Goal: Book appointment/travel/reservation

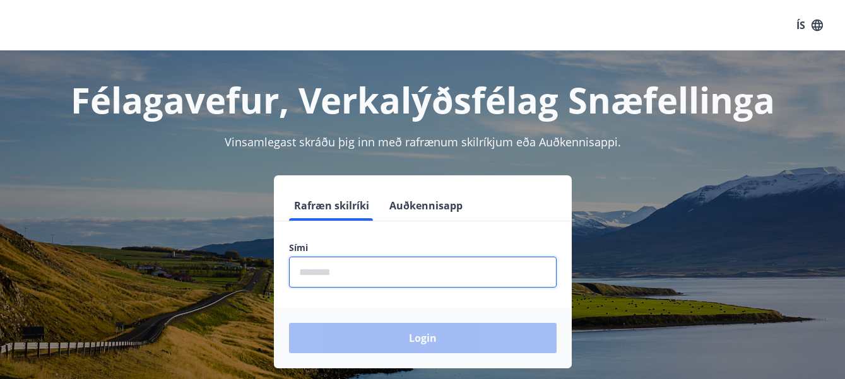
click at [327, 275] on input "phone" at bounding box center [422, 272] width 267 height 31
type input "********"
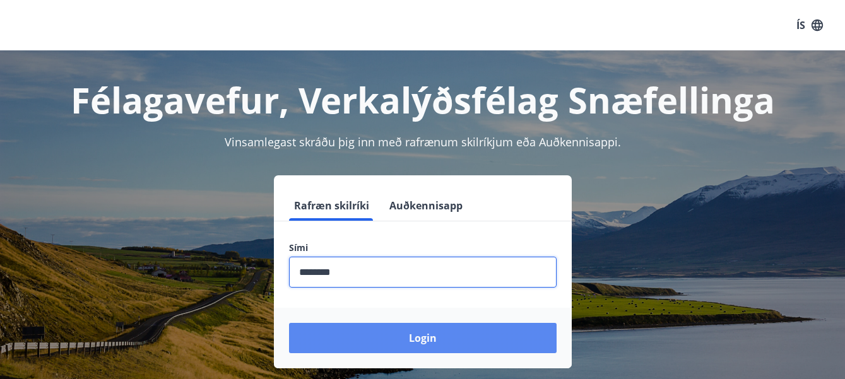
click at [404, 337] on button "Login" at bounding box center [422, 338] width 267 height 30
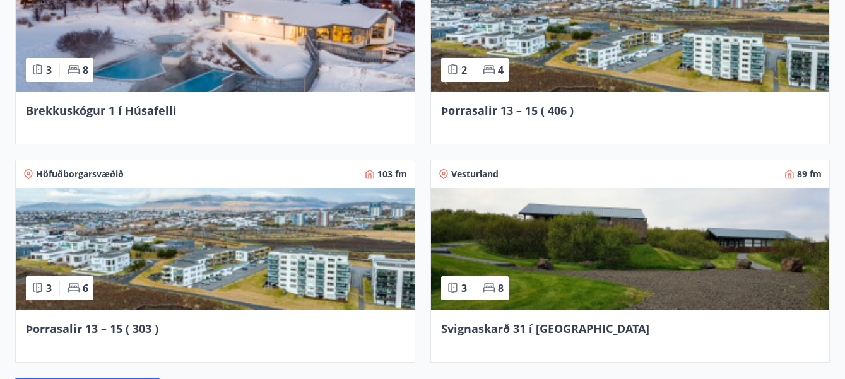
scroll to position [1009, 0]
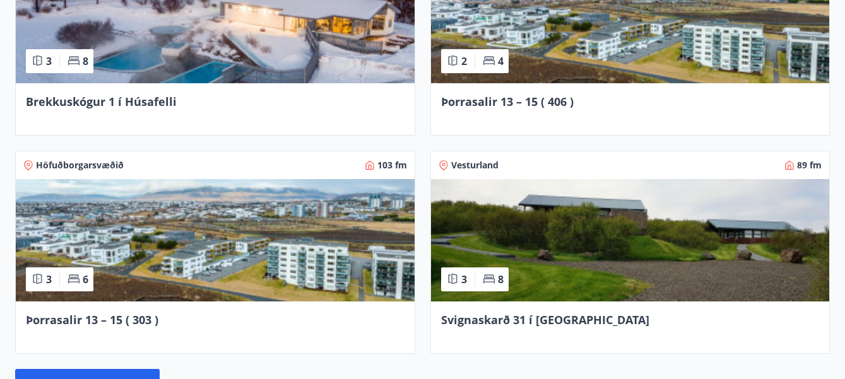
click at [207, 258] on img at bounding box center [215, 240] width 399 height 122
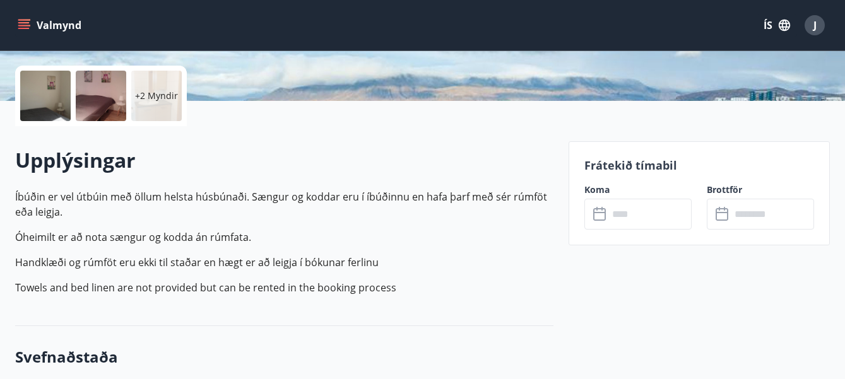
scroll to position [303, 0]
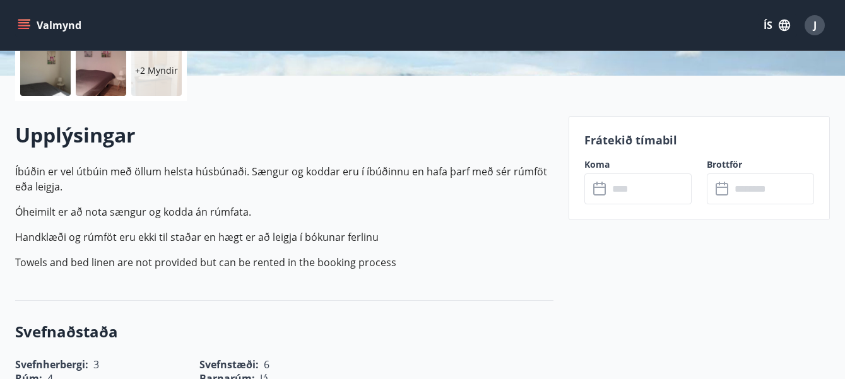
click at [598, 189] on icon at bounding box center [600, 189] width 15 height 15
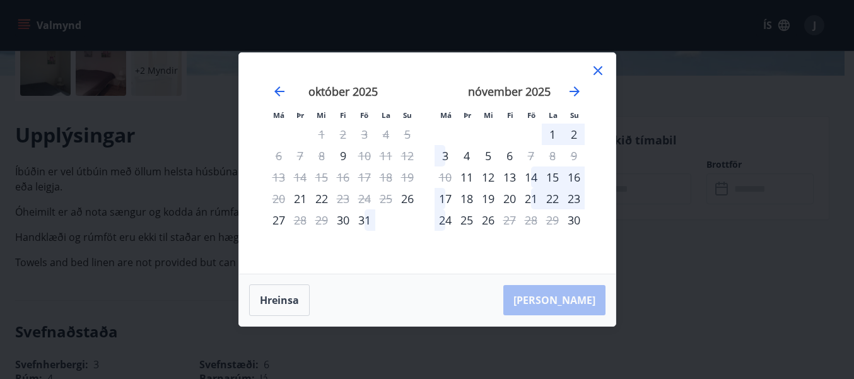
click at [599, 68] on icon at bounding box center [597, 70] width 15 height 15
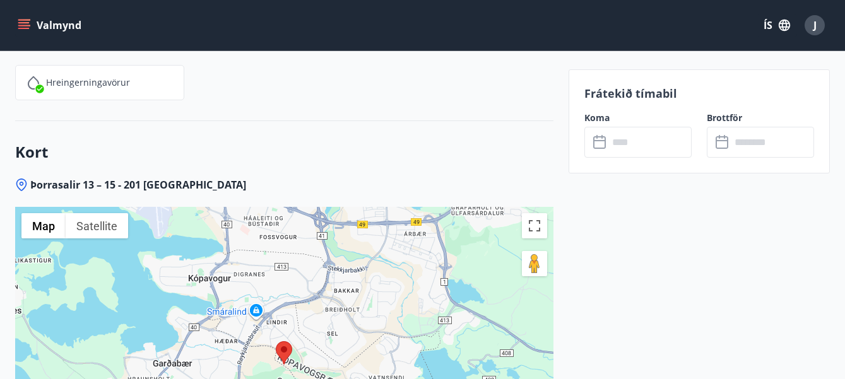
scroll to position [1799, 0]
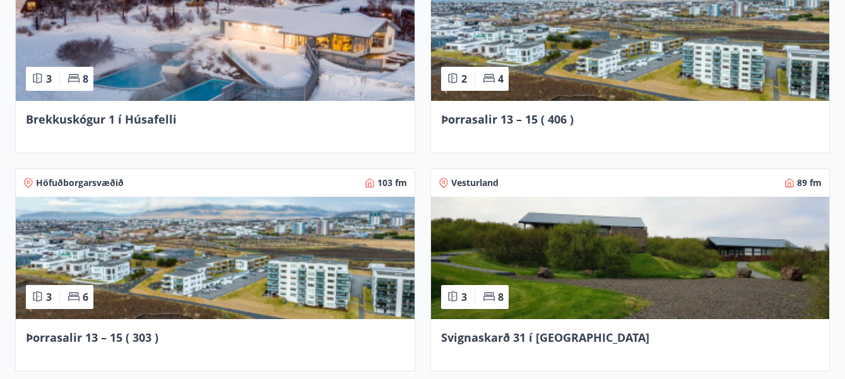
scroll to position [797, 0]
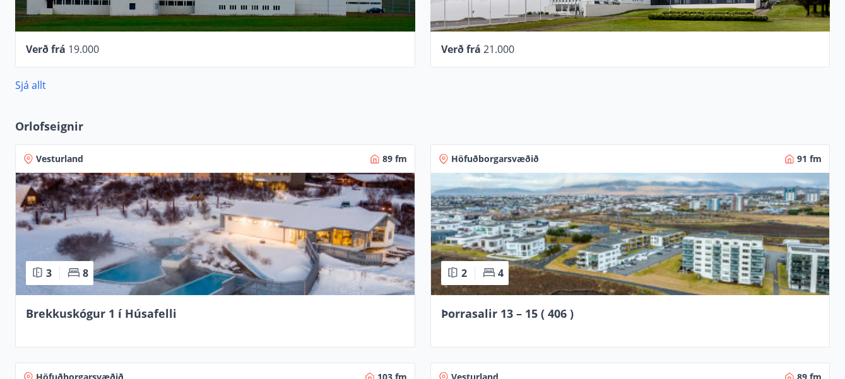
click at [602, 227] on img at bounding box center [630, 234] width 399 height 122
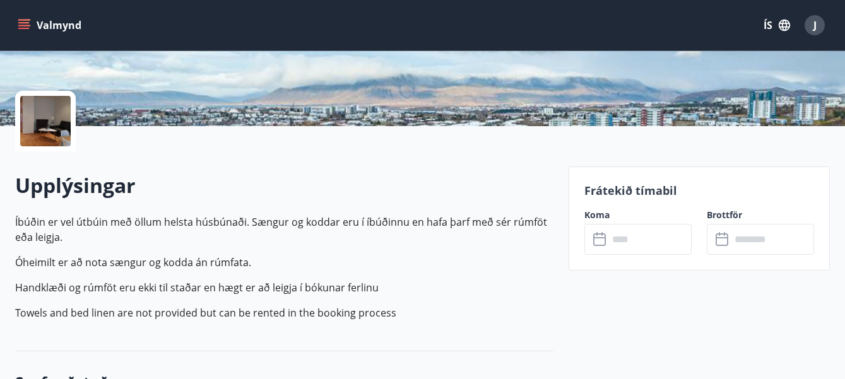
scroll to position [278, 0]
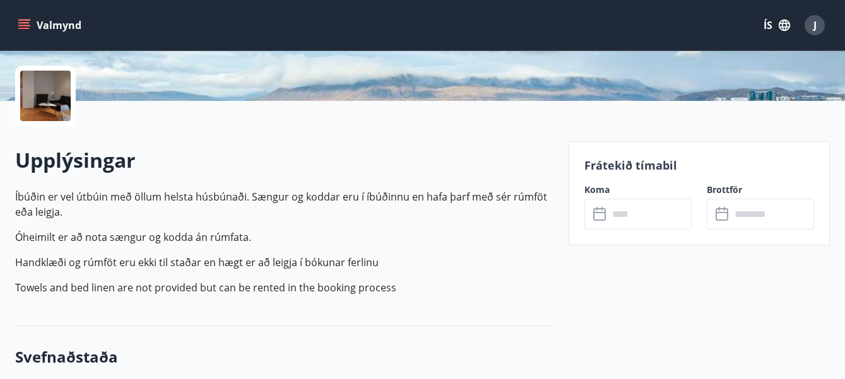
click at [596, 215] on icon at bounding box center [600, 214] width 15 height 15
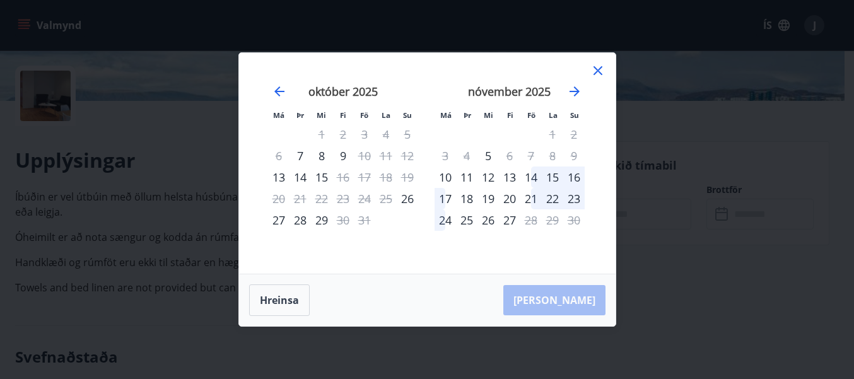
click at [597, 69] on icon at bounding box center [597, 70] width 15 height 15
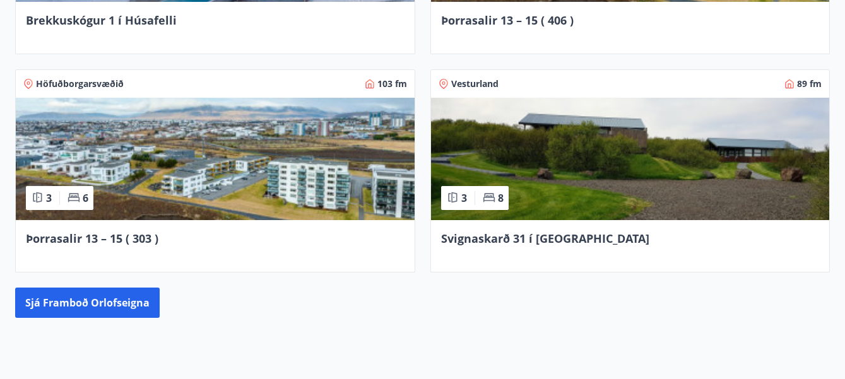
scroll to position [1115, 0]
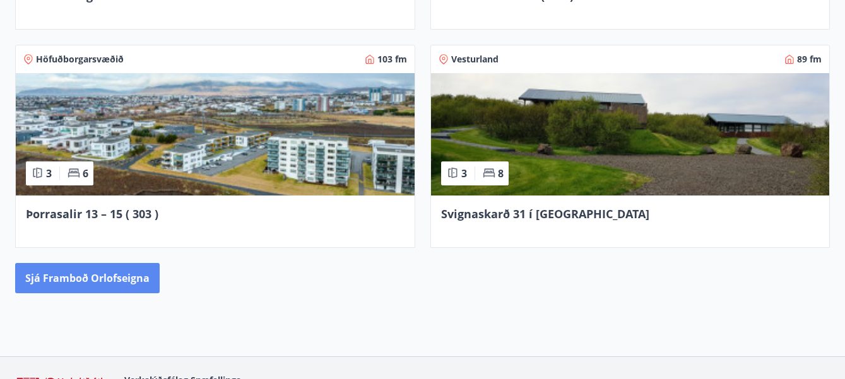
click at [129, 276] on button "Sjá framboð orlofseigna" at bounding box center [87, 278] width 144 height 30
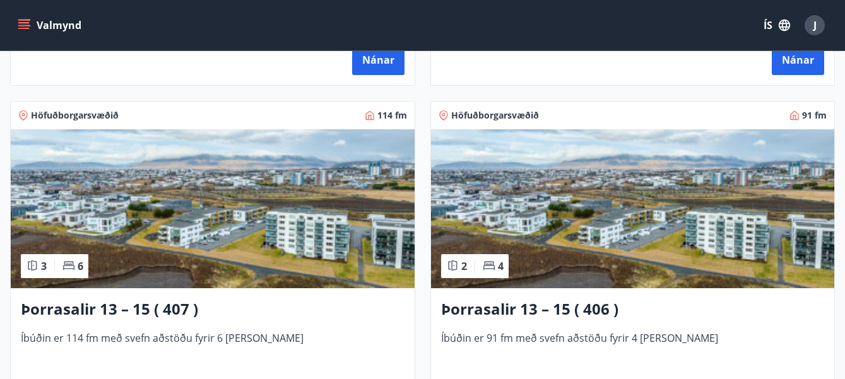
scroll to position [1211, 0]
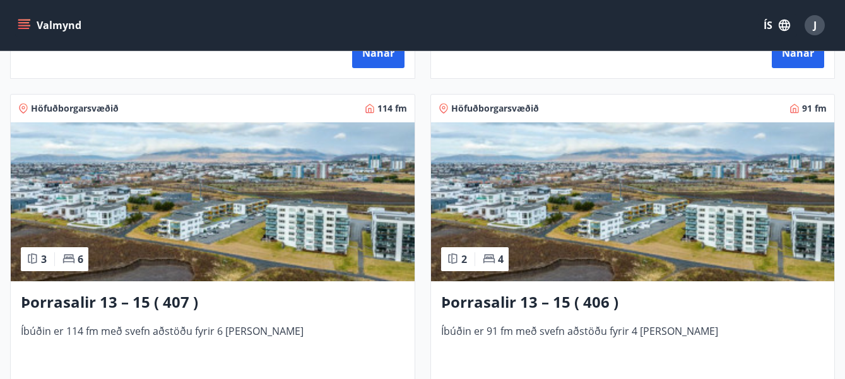
click at [291, 200] on img at bounding box center [213, 201] width 404 height 159
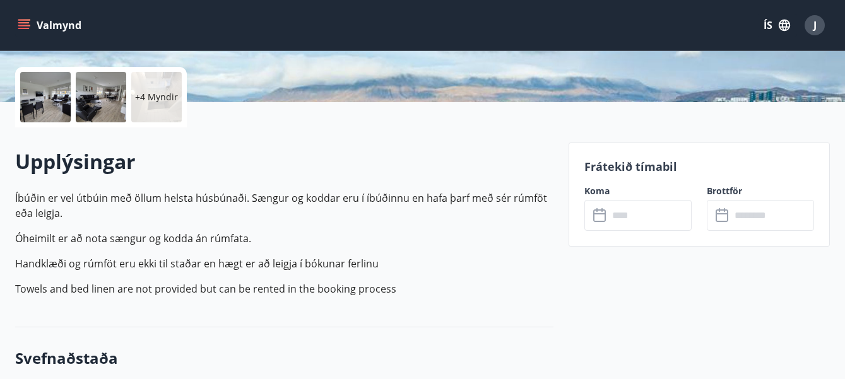
scroll to position [278, 0]
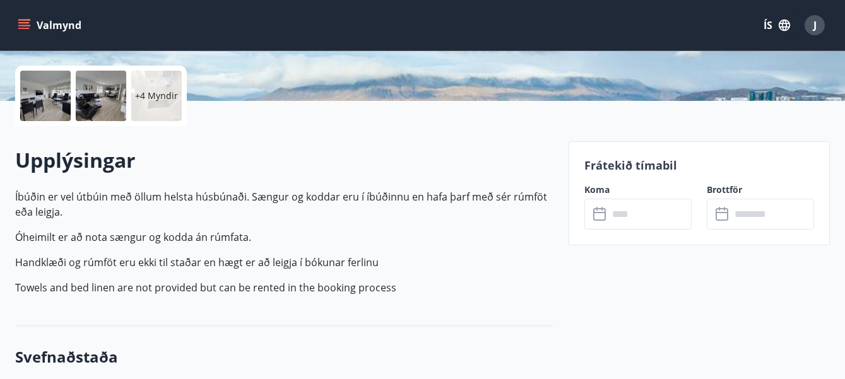
click at [599, 213] on icon at bounding box center [600, 214] width 15 height 15
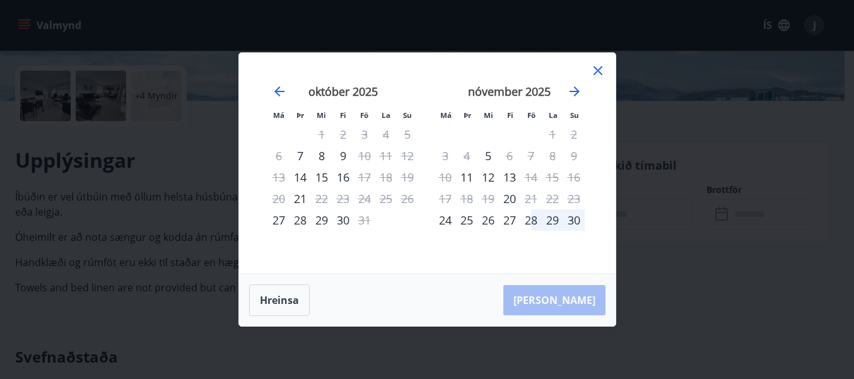
click at [600, 67] on icon at bounding box center [597, 70] width 9 height 9
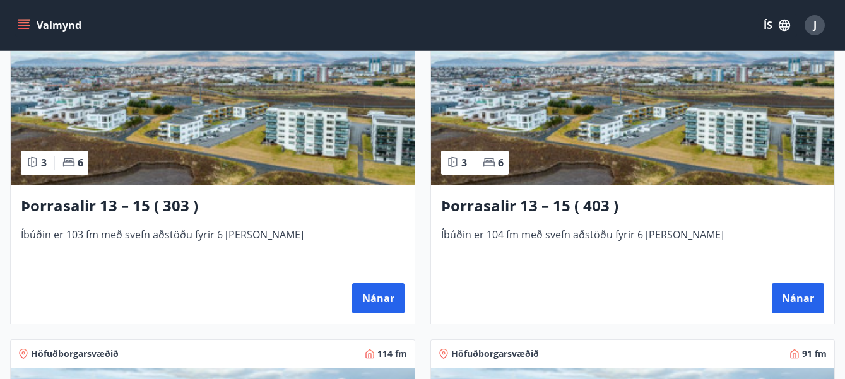
scroll to position [965, 0]
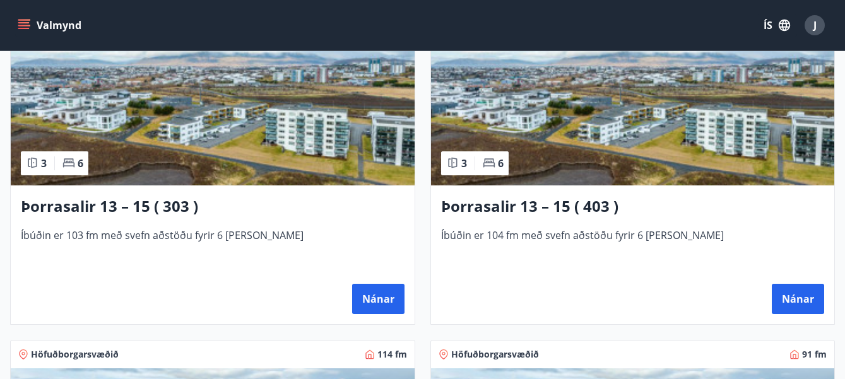
click at [596, 86] on img at bounding box center [633, 105] width 404 height 159
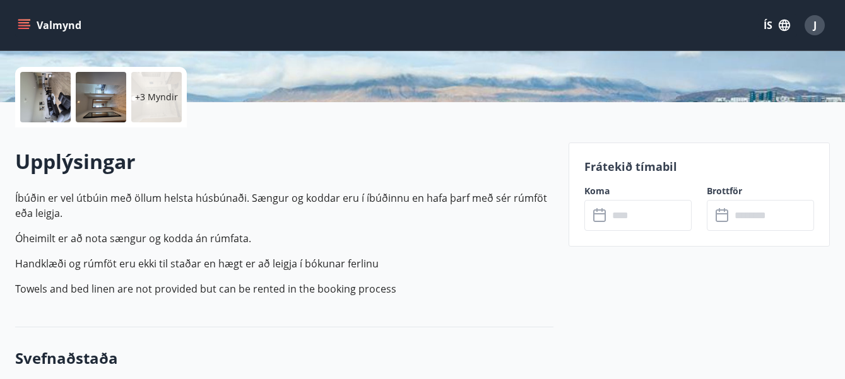
scroll to position [278, 0]
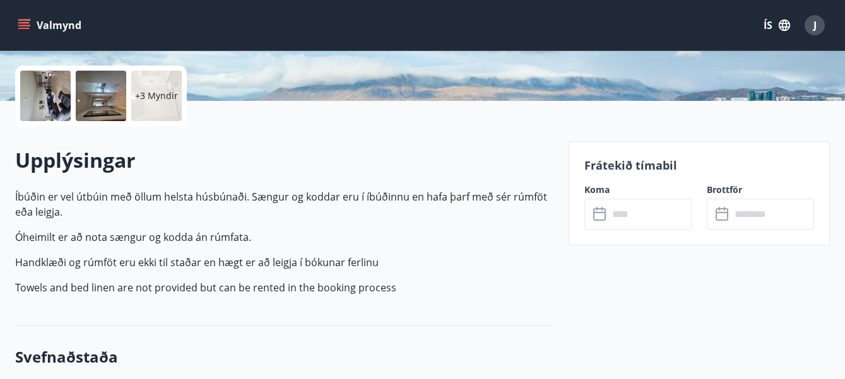
click at [599, 214] on icon at bounding box center [600, 214] width 15 height 15
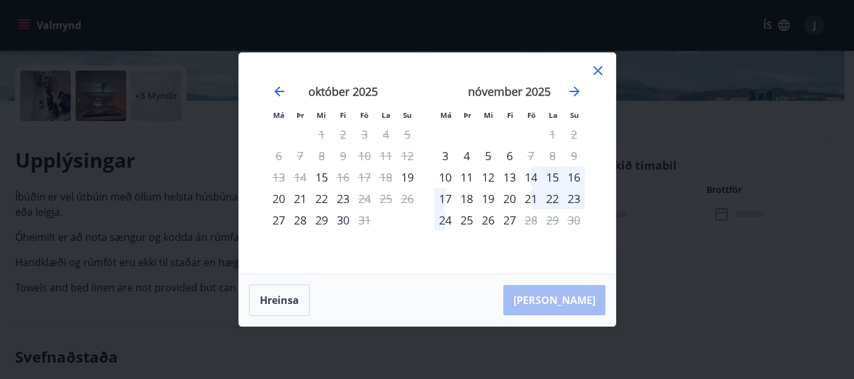
click at [597, 66] on icon at bounding box center [597, 70] width 15 height 15
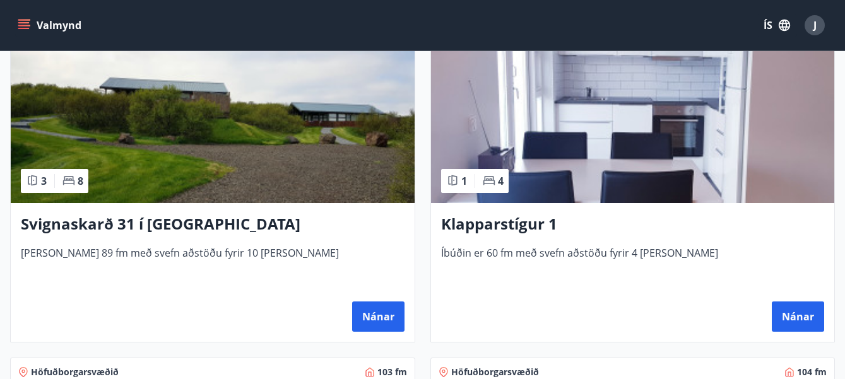
scroll to position [631, 0]
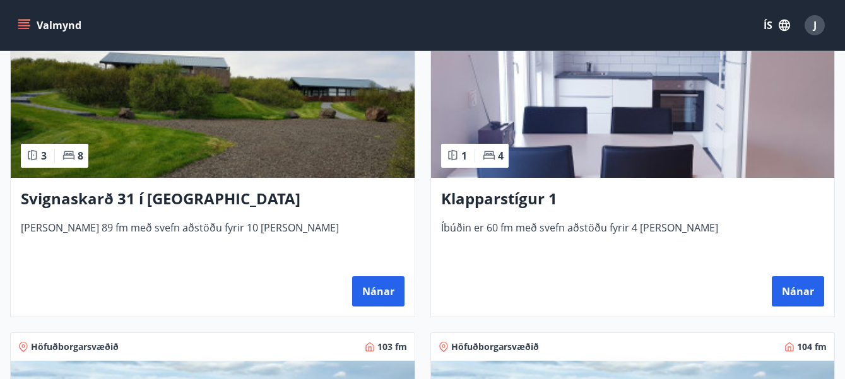
click at [662, 95] on img at bounding box center [633, 98] width 404 height 159
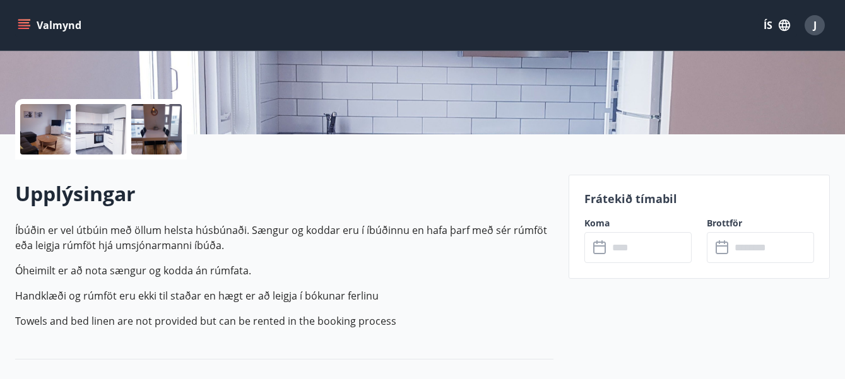
scroll to position [252, 0]
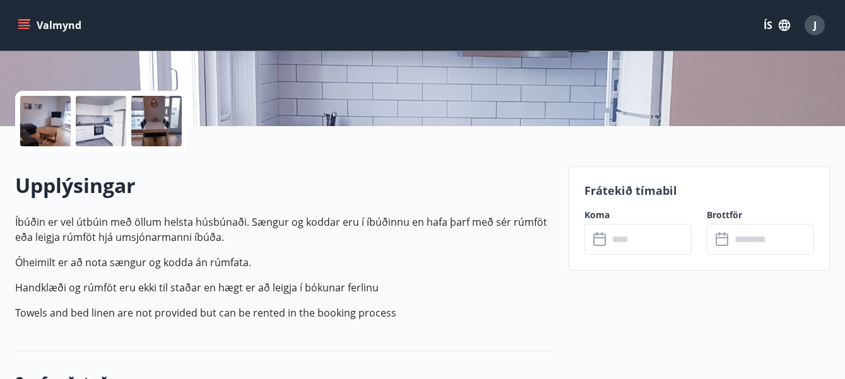
click at [597, 239] on icon at bounding box center [600, 239] width 15 height 15
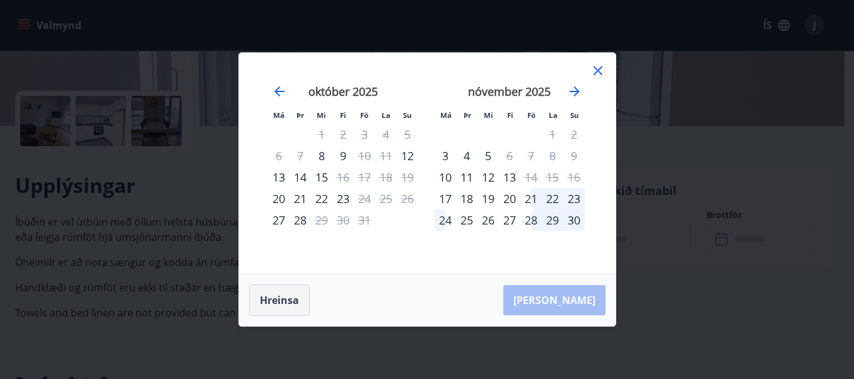
click at [277, 303] on button "Hreinsa" at bounding box center [279, 300] width 61 height 32
click at [598, 71] on icon at bounding box center [597, 70] width 9 height 9
